Goal: Task Accomplishment & Management: Manage account settings

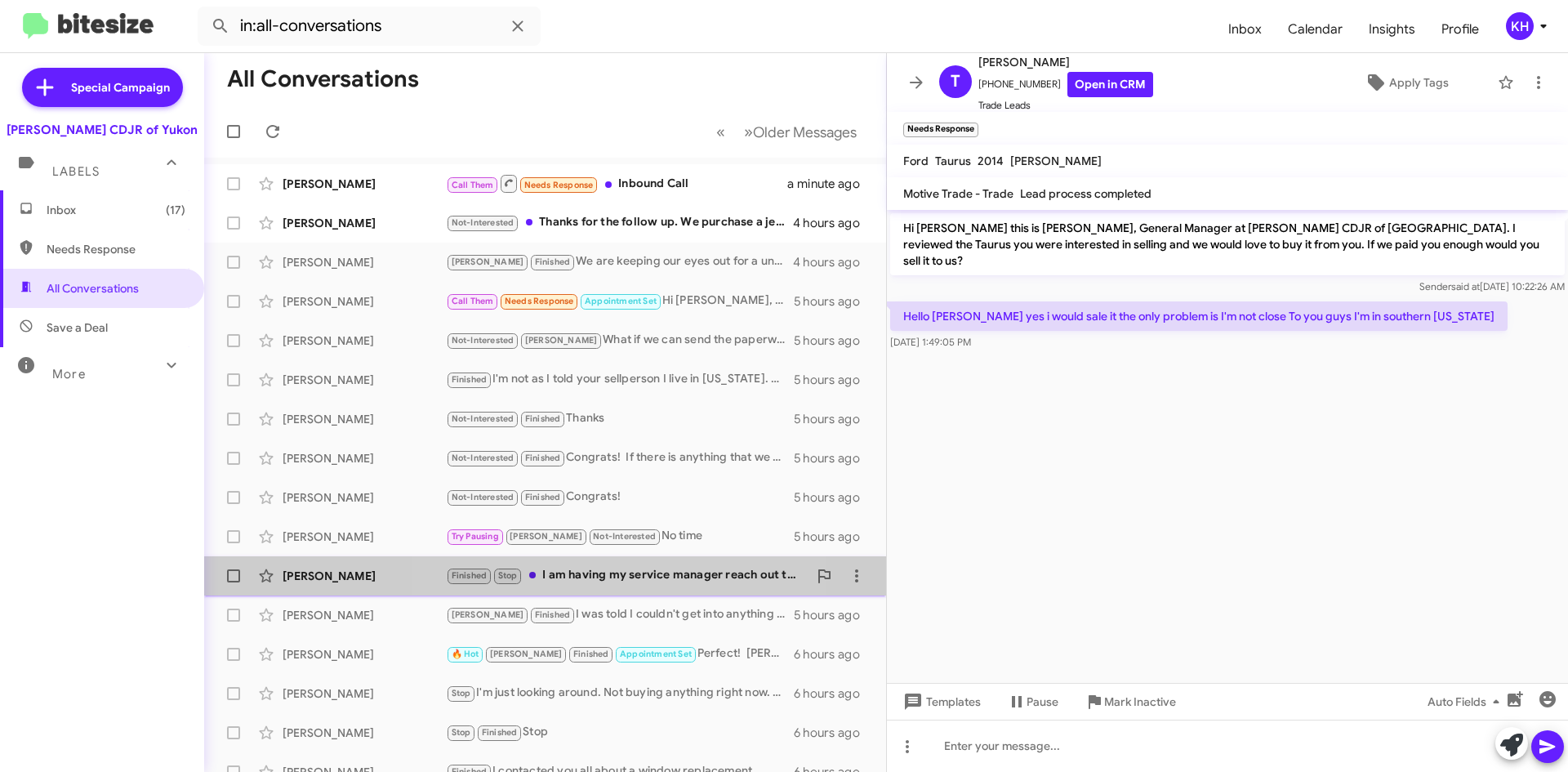
click at [622, 573] on div "Finished Stop I am having my service manager reach out to you now. I am sorry f…" at bounding box center [627, 575] width 362 height 18
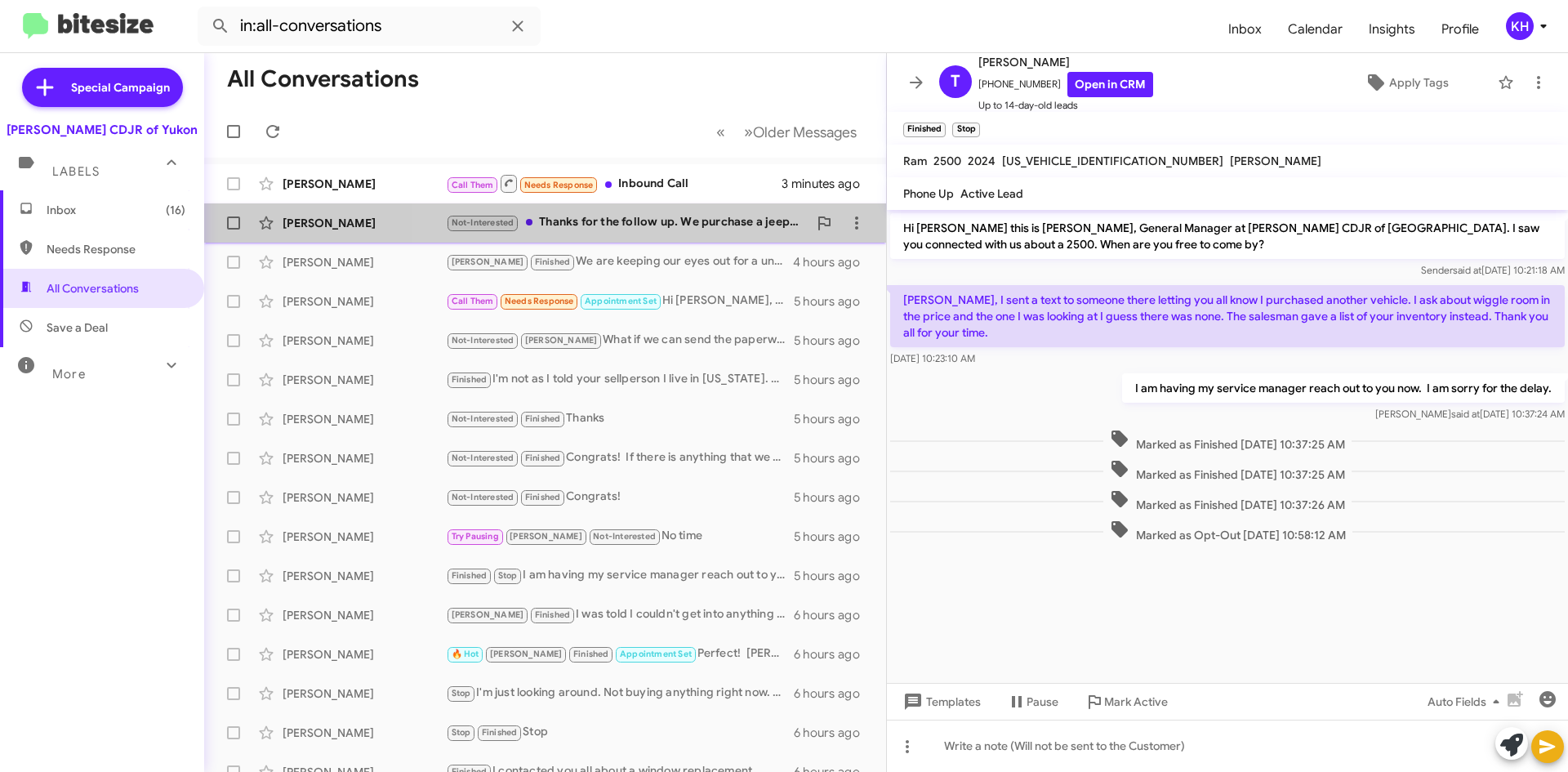
click at [648, 228] on div "Not-Interested Thanks for the follow up. We purchase a jeep Monday" at bounding box center [627, 222] width 362 height 18
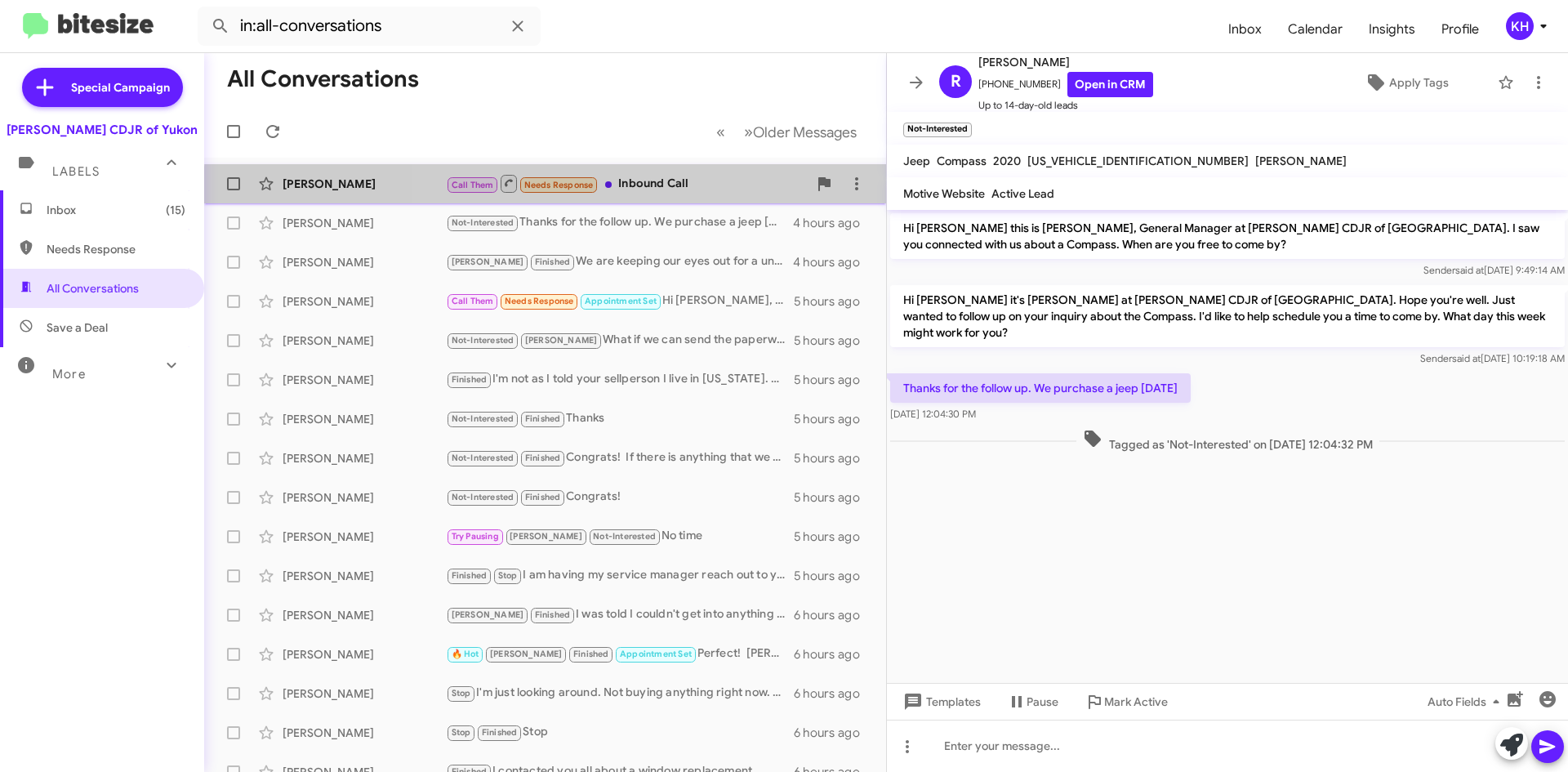
click at [700, 194] on div "Call Them Needs Response Inbound Call" at bounding box center [627, 183] width 362 height 20
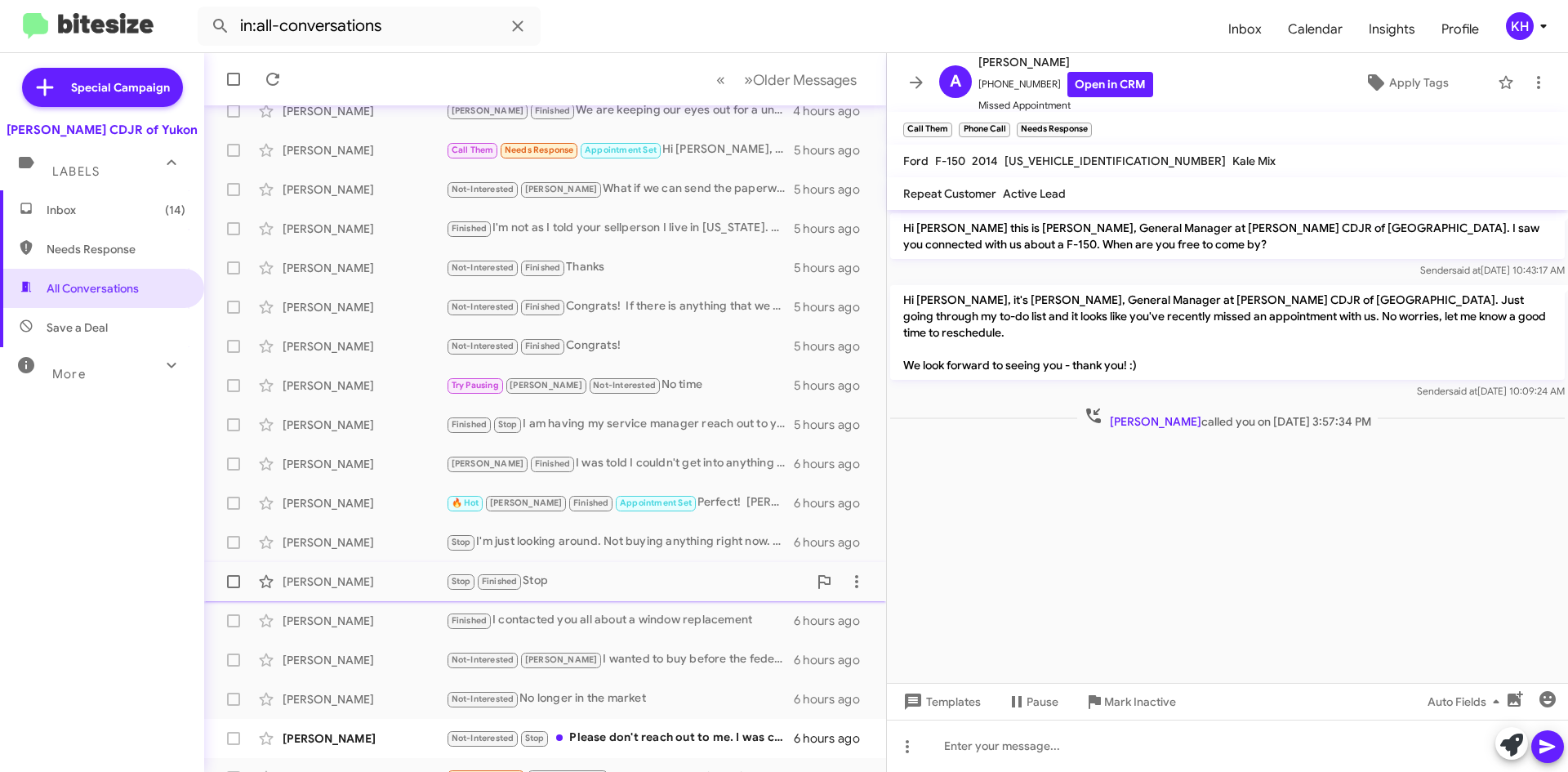
scroll to position [176, 0]
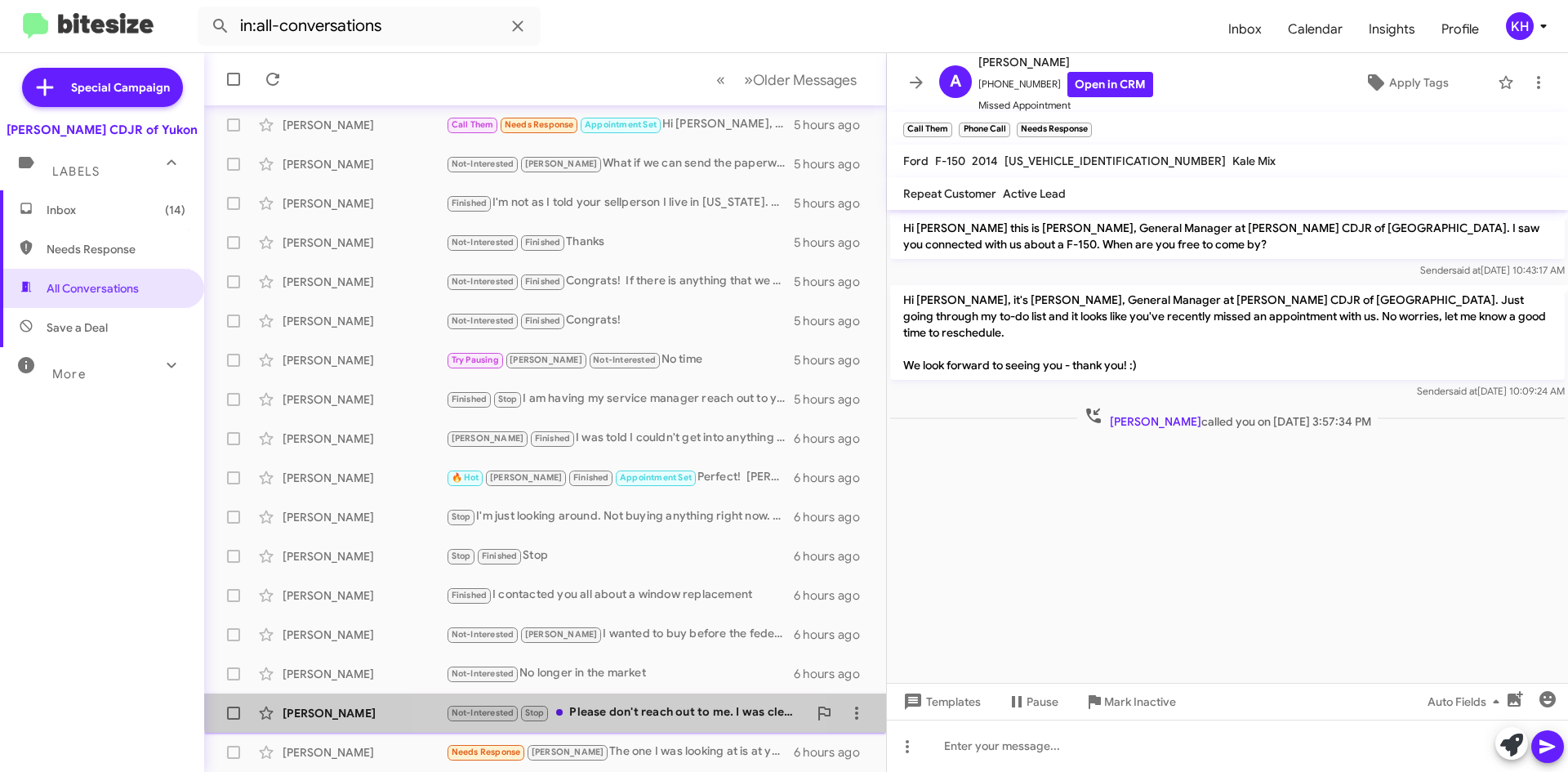
click at [611, 702] on div "Michelle Hart Not-Interested Stop Please don't reach out to me. I was clear w M…" at bounding box center [545, 712] width 656 height 33
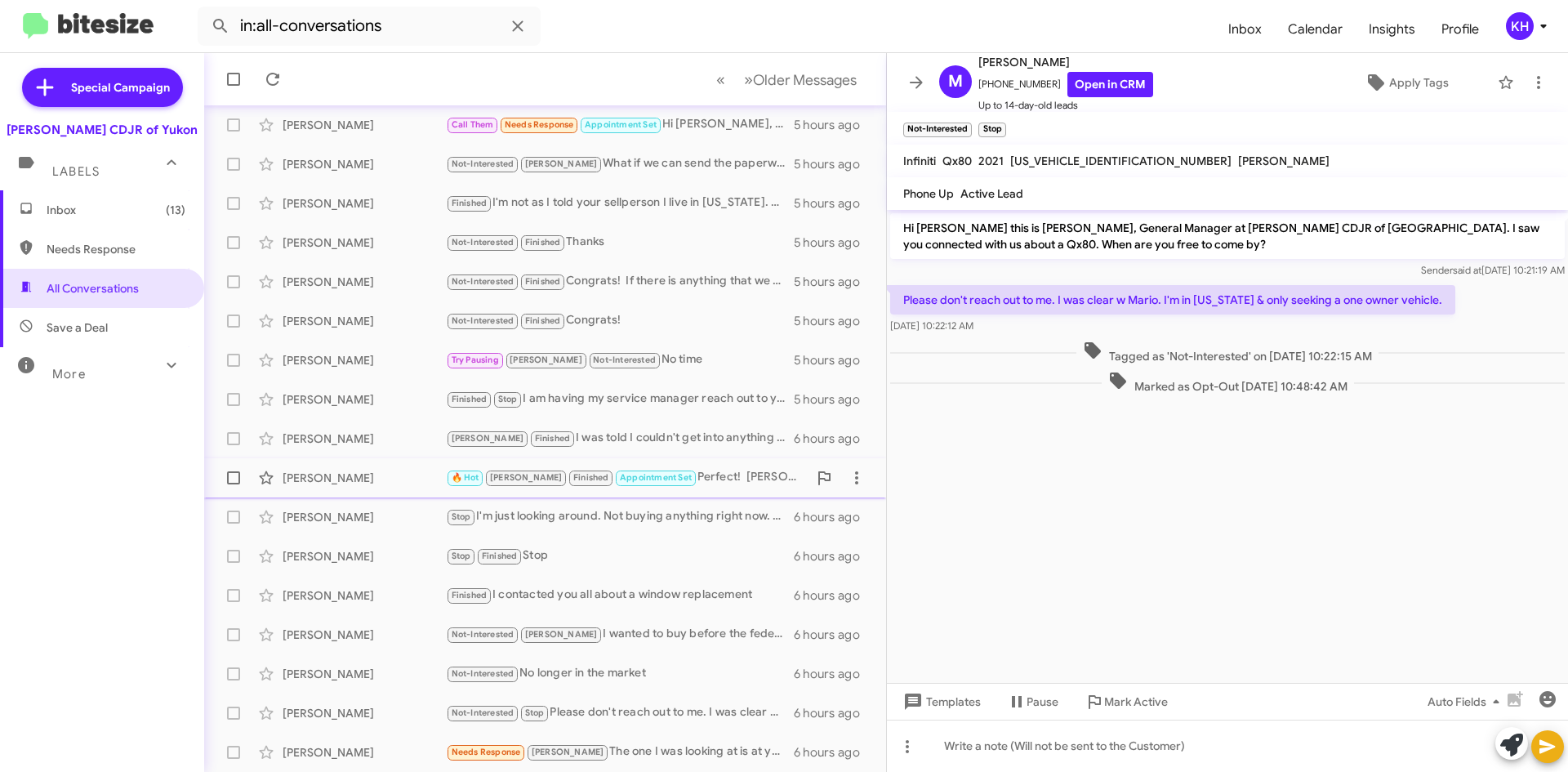
click at [672, 486] on div "🔥 Hot Taylor Finished Appointment Set Perfect! Cristian and his partner Alma ou…" at bounding box center [627, 477] width 362 height 18
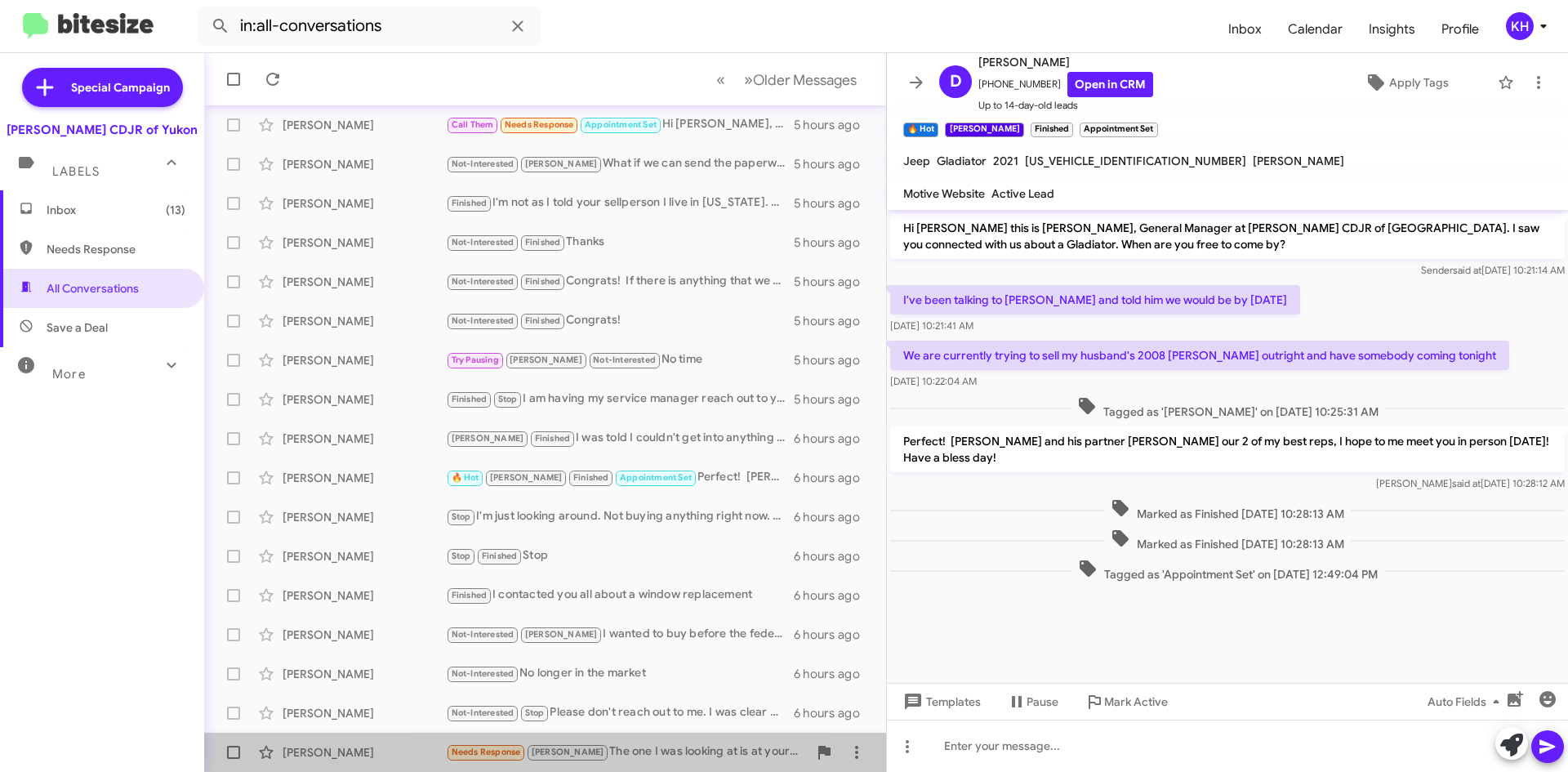
click at [628, 757] on div "Needs Response Taylor The one I was looking at is at your other store so probab…" at bounding box center [627, 751] width 362 height 18
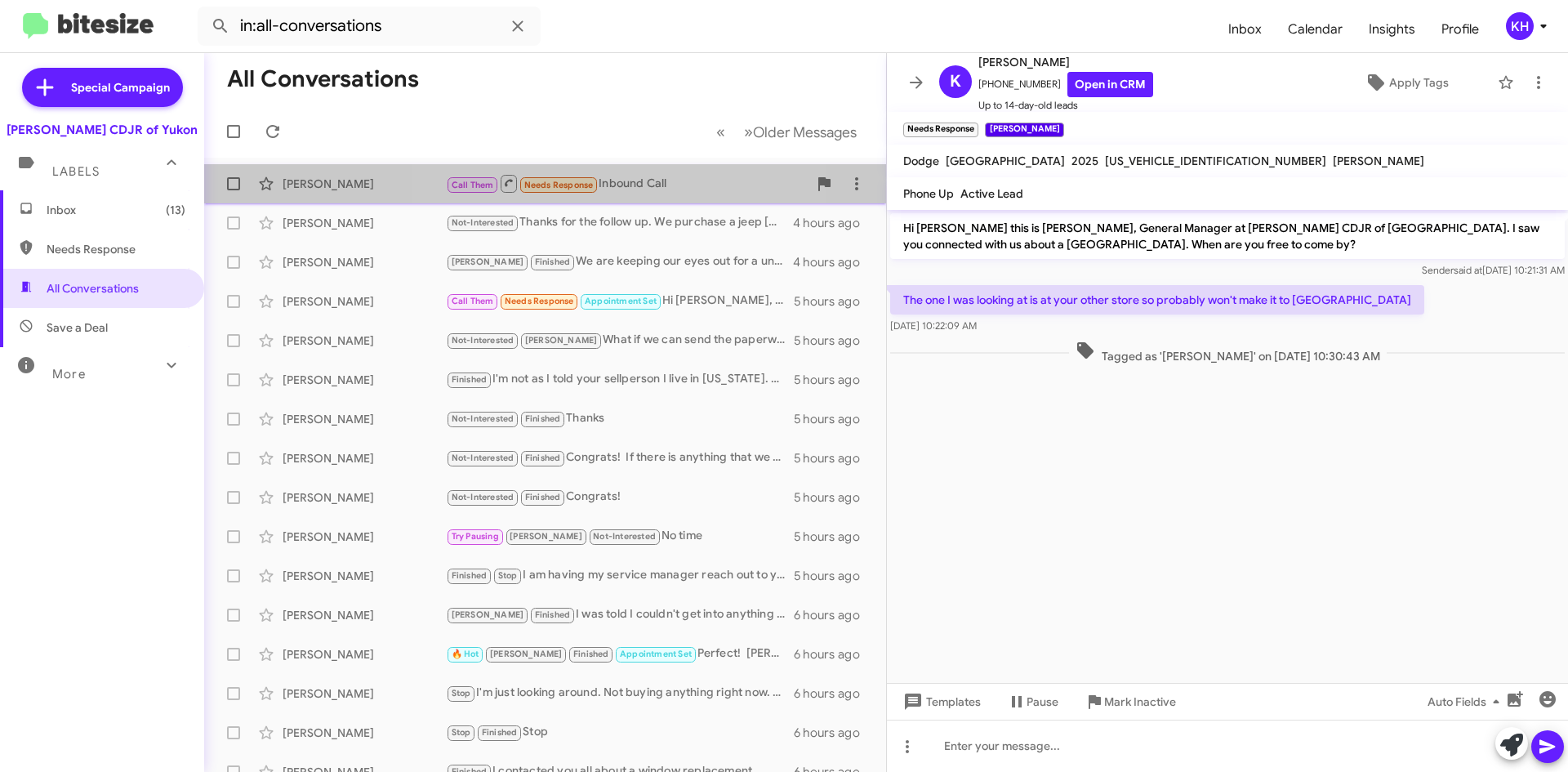
click at [638, 187] on div "Call Them Needs Response Inbound Call" at bounding box center [627, 183] width 362 height 20
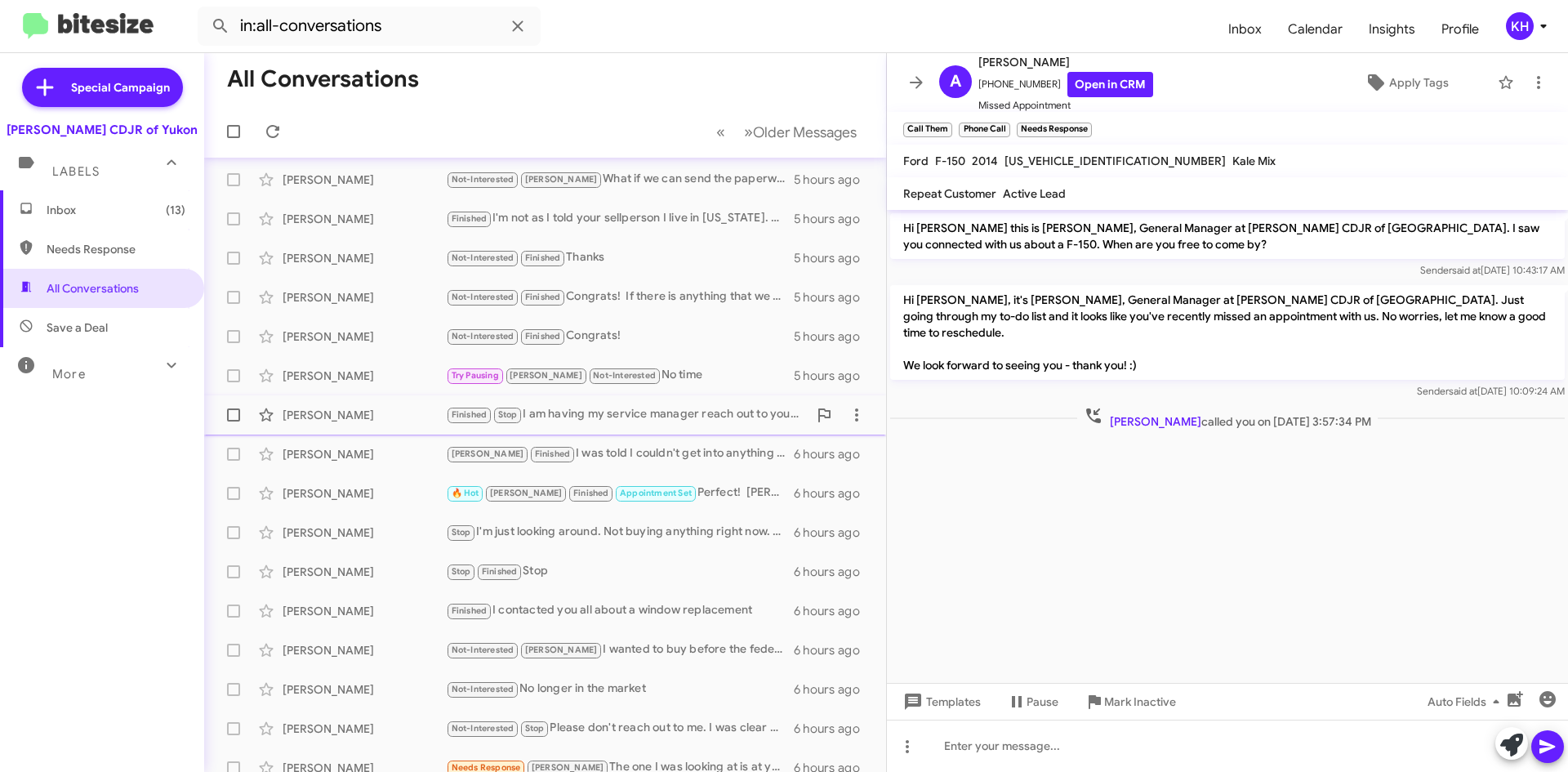
scroll to position [176, 0]
